Goal: Task Accomplishment & Management: Manage account settings

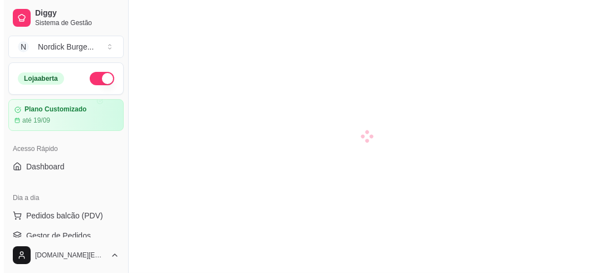
scroll to position [45, 0]
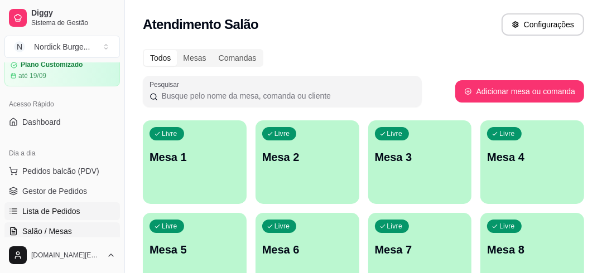
click at [54, 215] on span "Lista de Pedidos" at bounding box center [51, 211] width 58 height 11
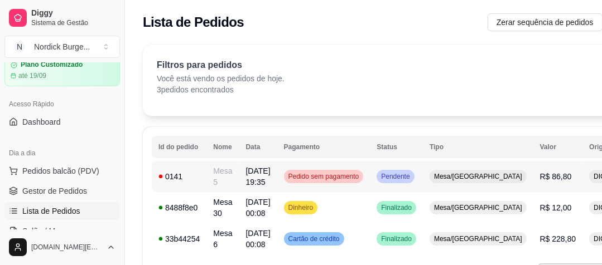
click at [186, 174] on div "0141" at bounding box center [178, 176] width 41 height 11
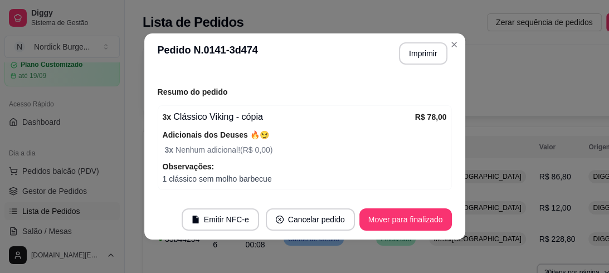
scroll to position [206, 0]
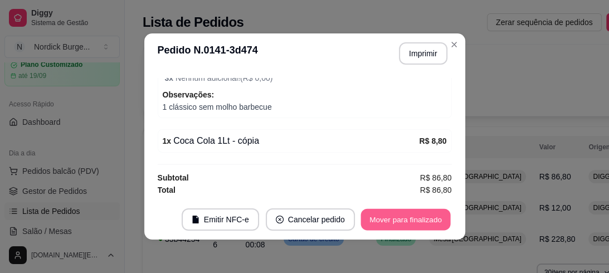
click at [411, 210] on button "Mover para finalizado" at bounding box center [406, 220] width 90 height 22
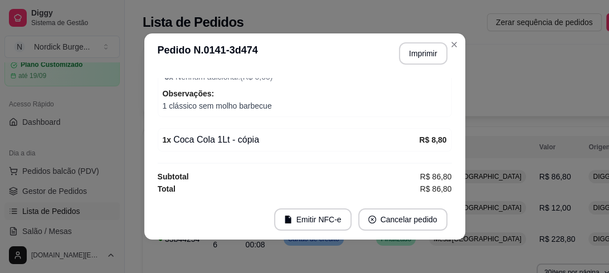
scroll to position [169, 0]
click at [425, 54] on button "Imprimir" at bounding box center [423, 54] width 47 height 22
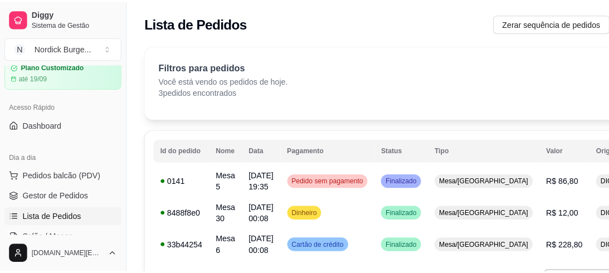
scroll to position [0, 0]
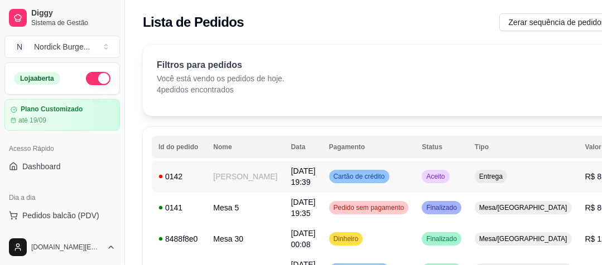
click at [192, 176] on div "0142" at bounding box center [178, 176] width 41 height 11
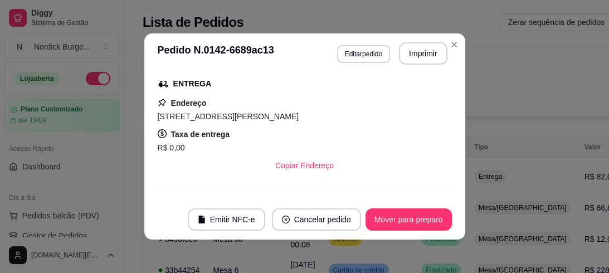
scroll to position [357, 0]
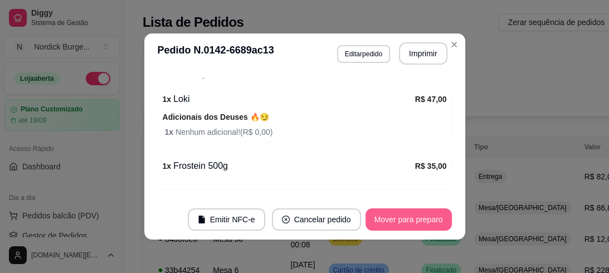
click at [399, 220] on button "Mover para preparo" at bounding box center [409, 219] width 86 height 22
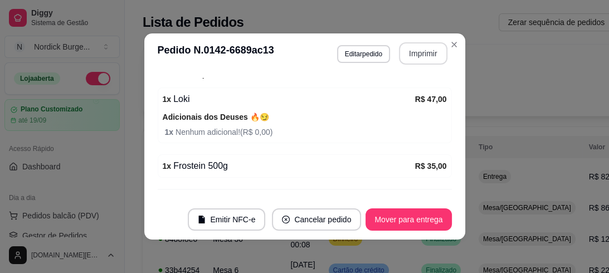
click at [409, 56] on button "Imprimir" at bounding box center [423, 53] width 48 height 22
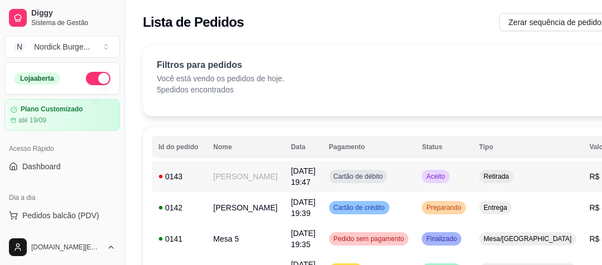
click at [196, 178] on div "0143" at bounding box center [178, 176] width 41 height 11
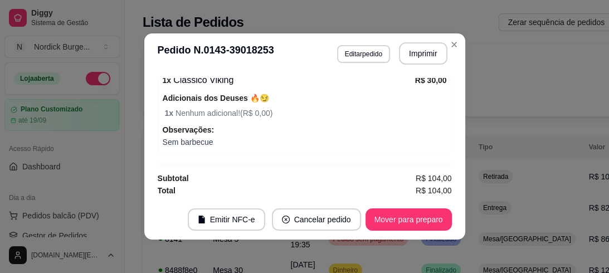
scroll to position [2, 0]
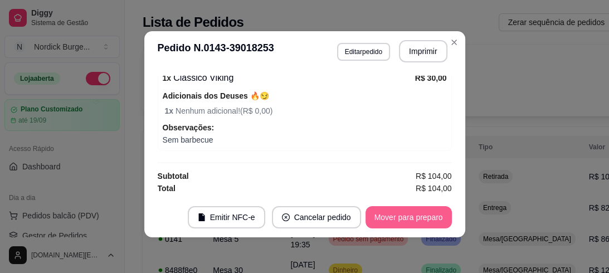
click at [380, 216] on button "Mover para preparo" at bounding box center [409, 217] width 86 height 22
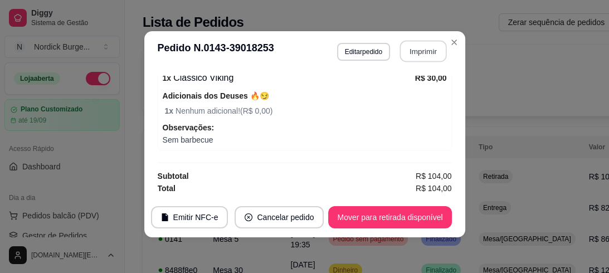
click at [428, 51] on button "Imprimir" at bounding box center [423, 52] width 47 height 22
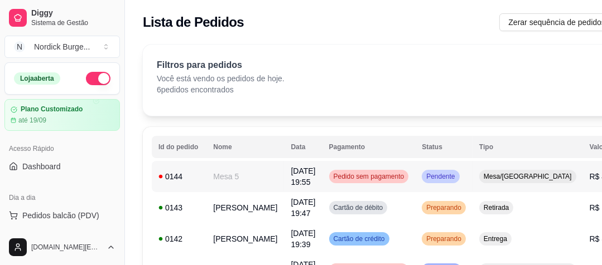
click at [192, 183] on td "0144" at bounding box center [179, 176] width 55 height 31
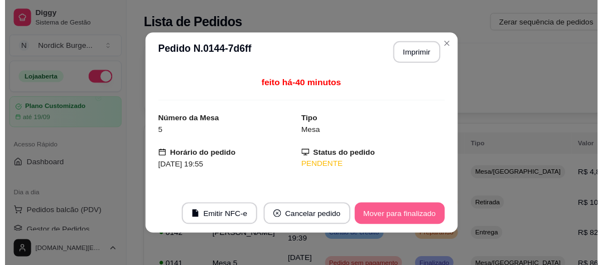
scroll to position [2, 0]
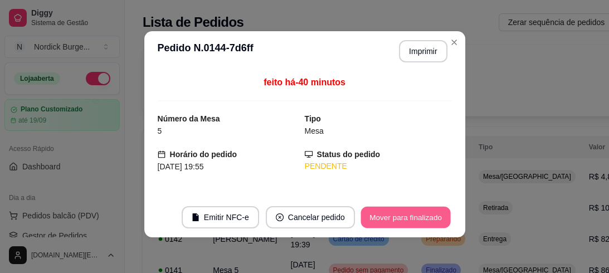
click at [382, 207] on button "Mover para finalizado" at bounding box center [406, 218] width 90 height 22
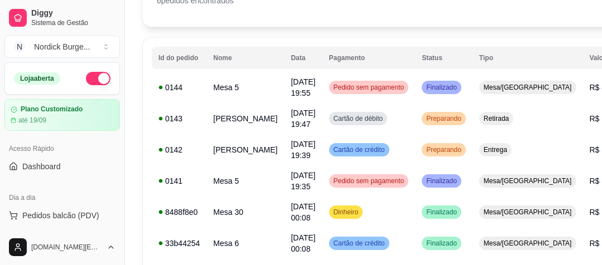
scroll to position [134, 0]
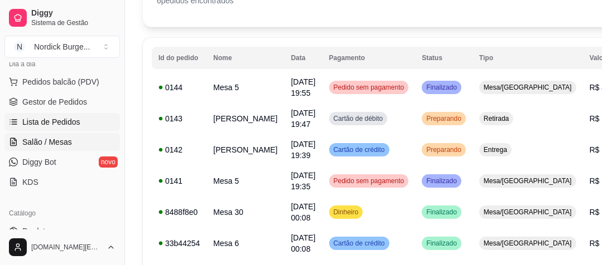
click at [45, 137] on span "Salão / Mesas" at bounding box center [47, 142] width 50 height 11
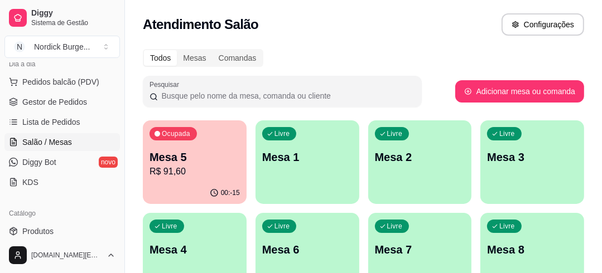
click at [225, 153] on p "Mesa 5" at bounding box center [194, 157] width 90 height 16
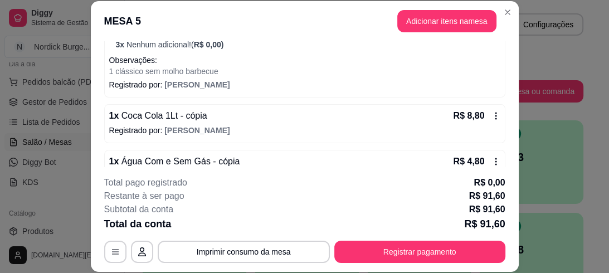
scroll to position [203, 0]
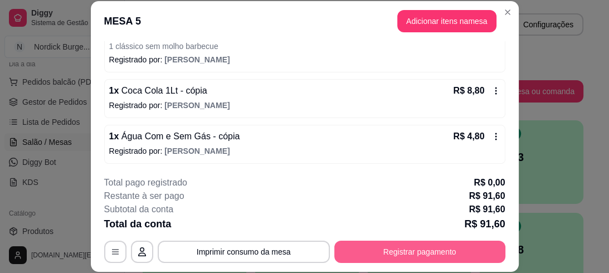
click at [394, 248] on button "Registrar pagamento" at bounding box center [419, 252] width 171 height 22
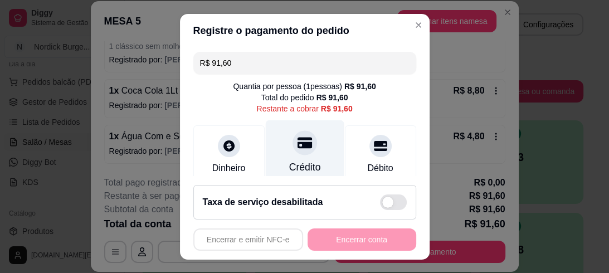
scroll to position [89, 0]
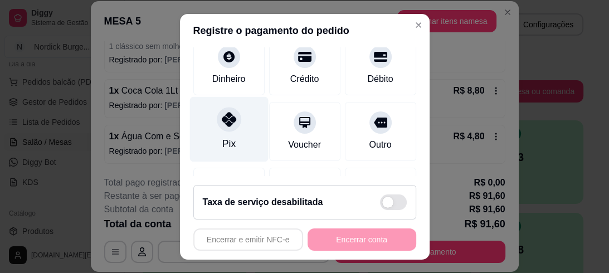
click at [217, 127] on div at bounding box center [229, 119] width 25 height 25
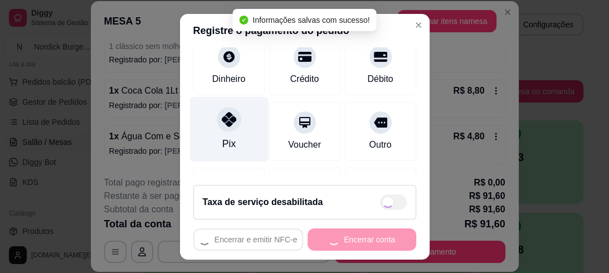
type input "R$ 0,00"
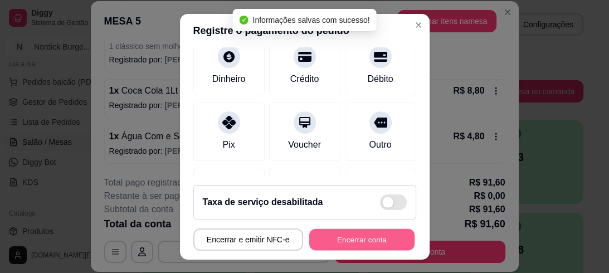
click at [363, 242] on button "Encerrar conta" at bounding box center [361, 240] width 105 height 22
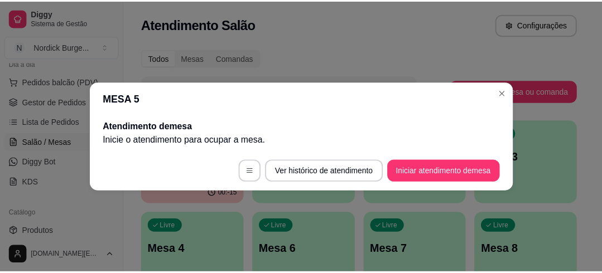
scroll to position [0, 0]
